Goal: Transaction & Acquisition: Purchase product/service

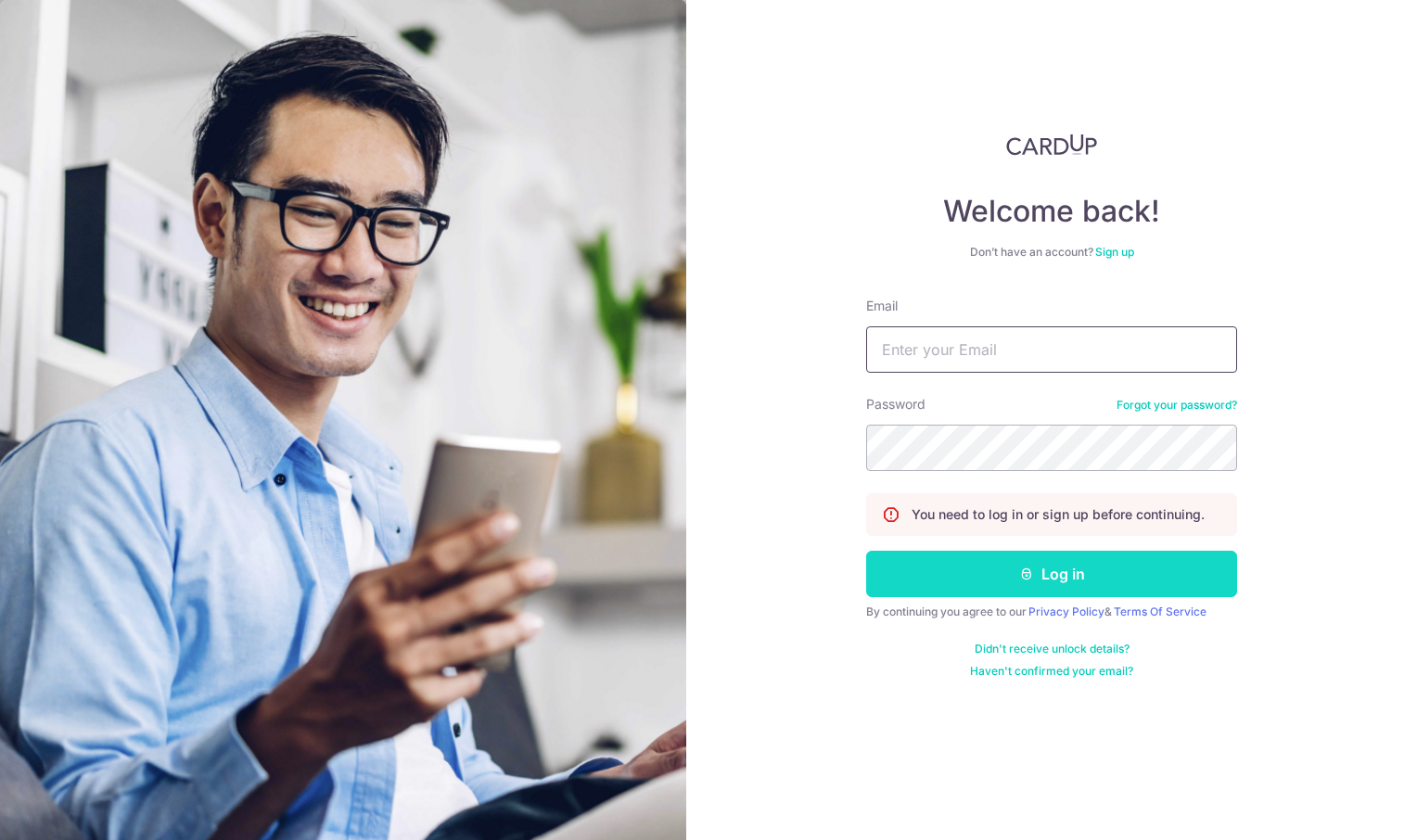
type input "meirongchen+ori@orientalremediesgroup.com"
drag, startPoint x: 1061, startPoint y: 563, endPoint x: 1077, endPoint y: 472, distance: 92.4
click at [1063, 556] on button "Log in" at bounding box center [1052, 574] width 371 height 47
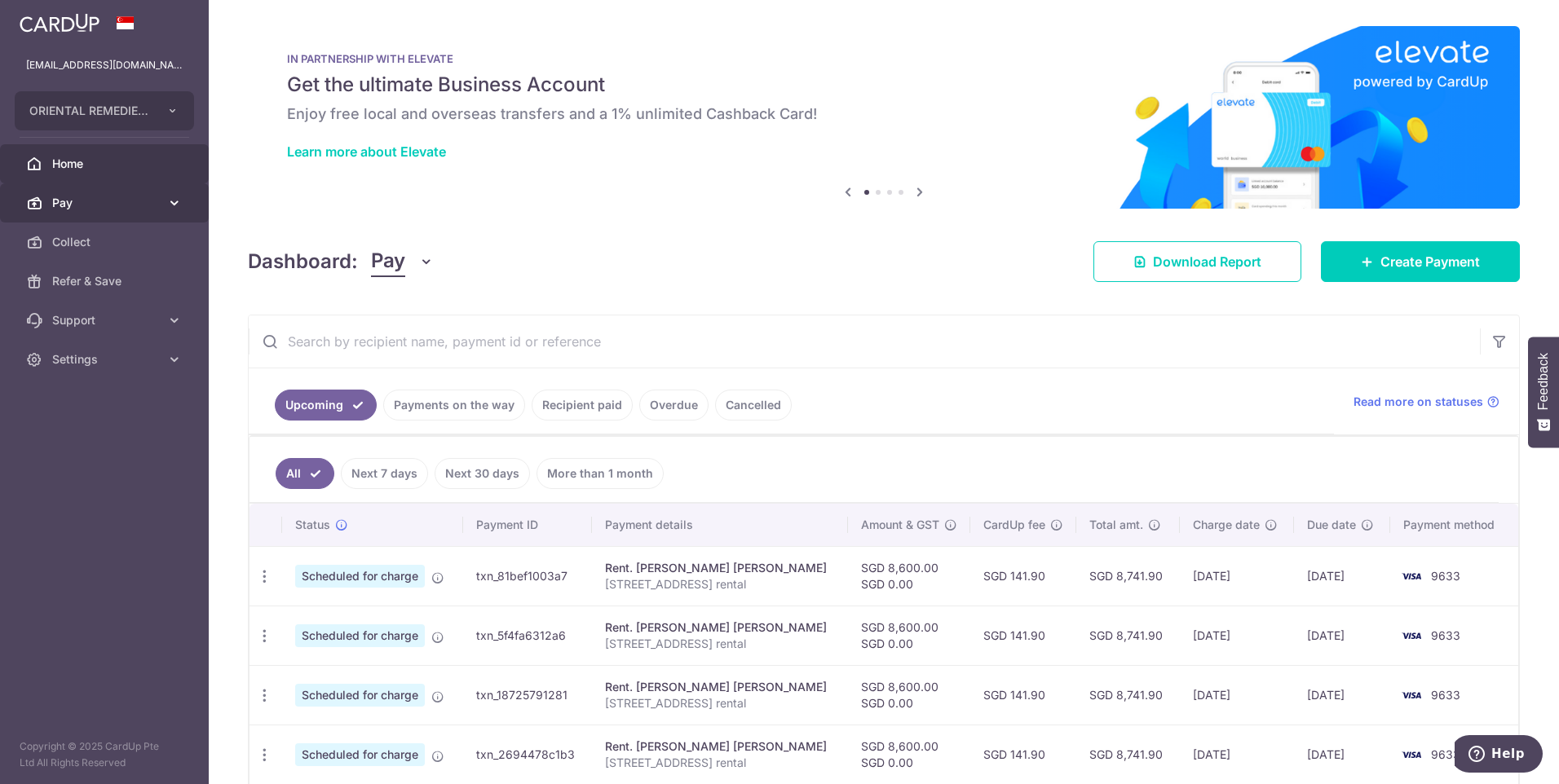
click at [67, 205] on span "Pay" at bounding box center [106, 203] width 107 height 16
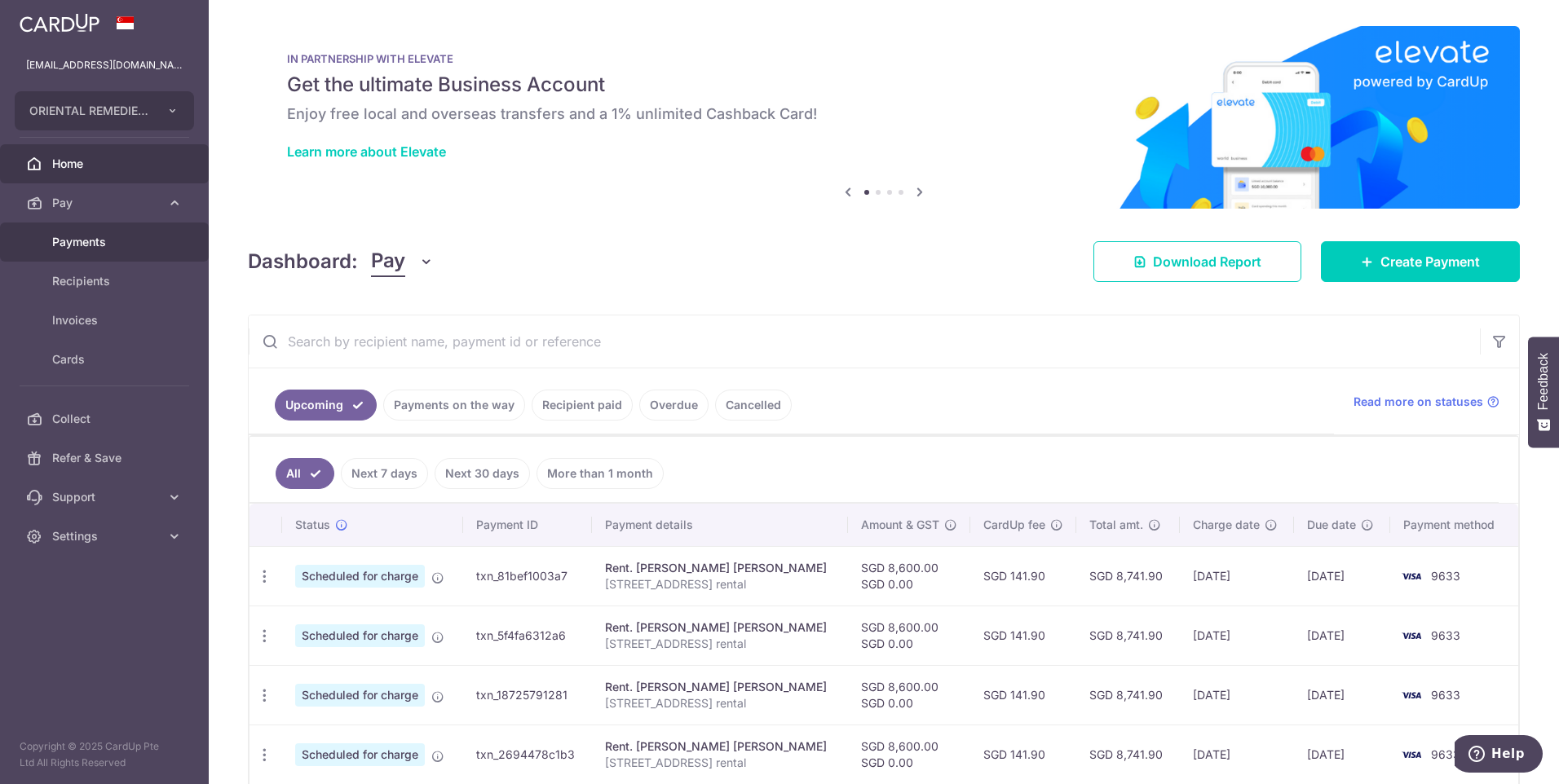
click at [88, 233] on link "Payments" at bounding box center [104, 242] width 209 height 39
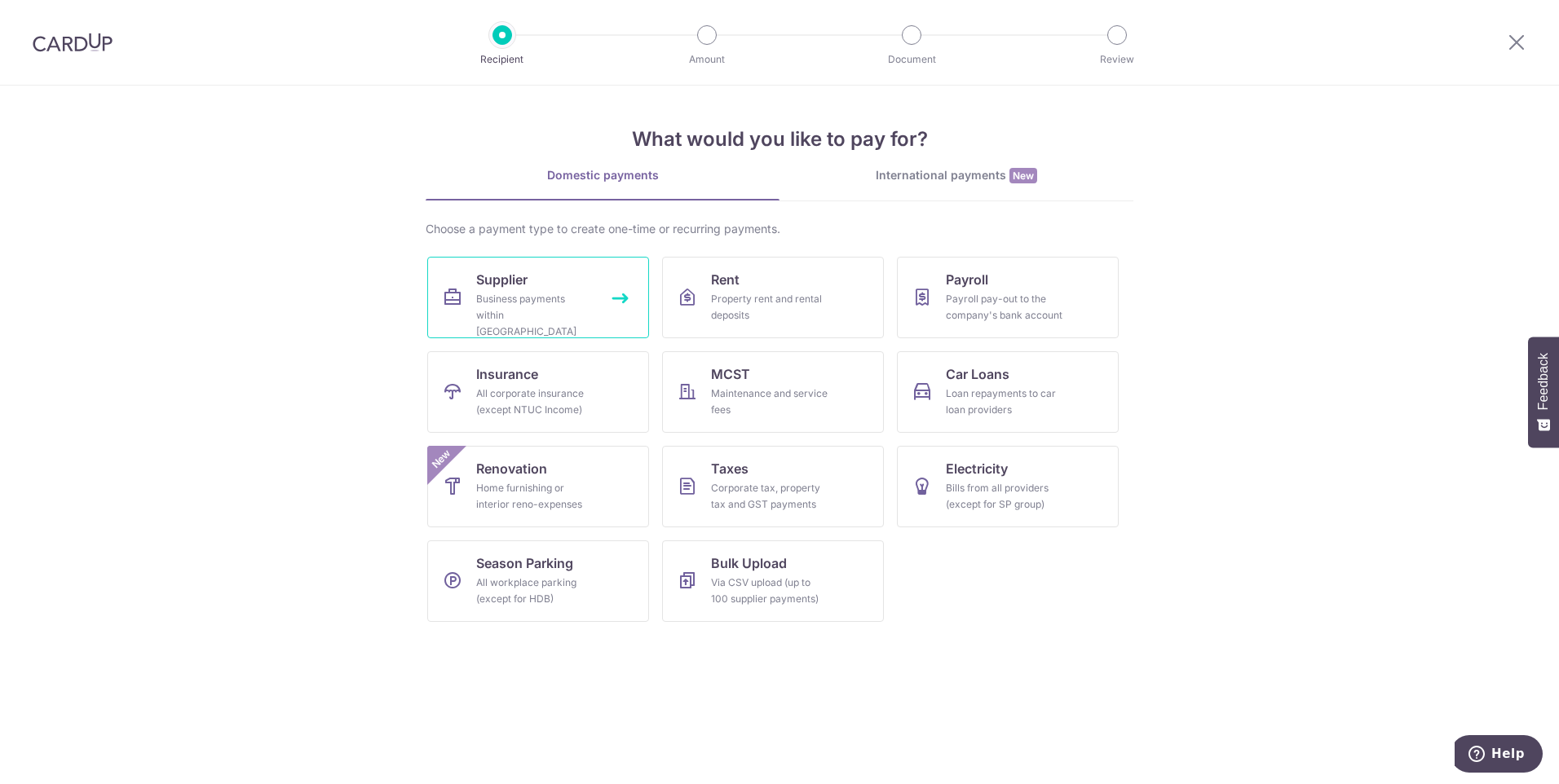
click at [514, 286] on span "Supplier" at bounding box center [502, 280] width 52 height 20
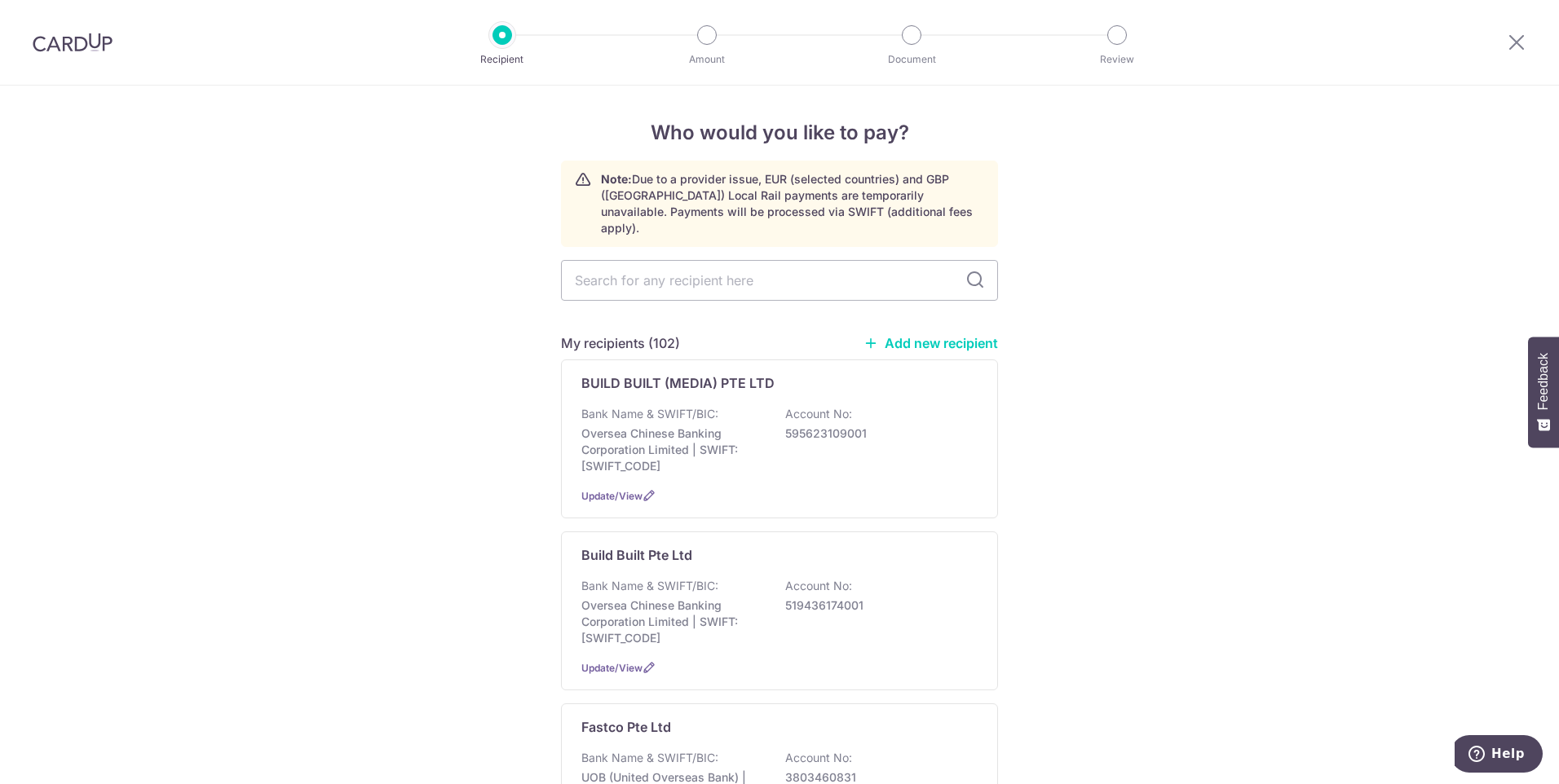
click at [931, 335] on link "Add new recipient" at bounding box center [930, 343] width 134 height 16
